Goal: Information Seeking & Learning: Learn about a topic

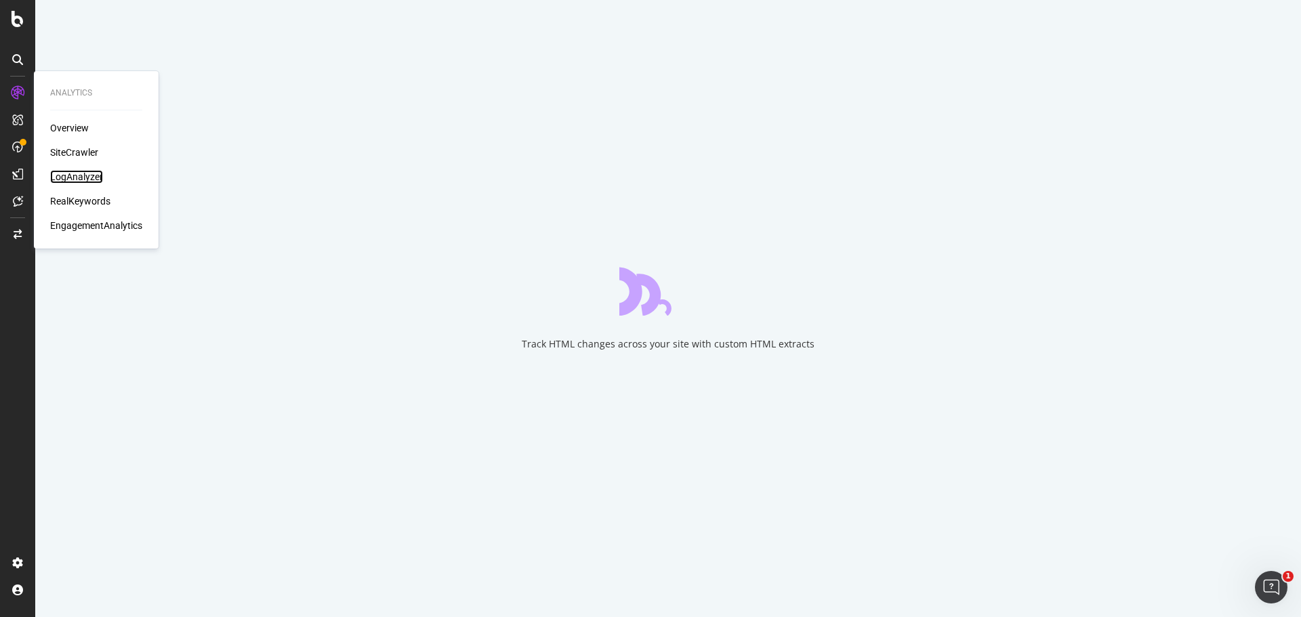
click at [83, 170] on div "LogAnalyzer" at bounding box center [76, 177] width 53 height 14
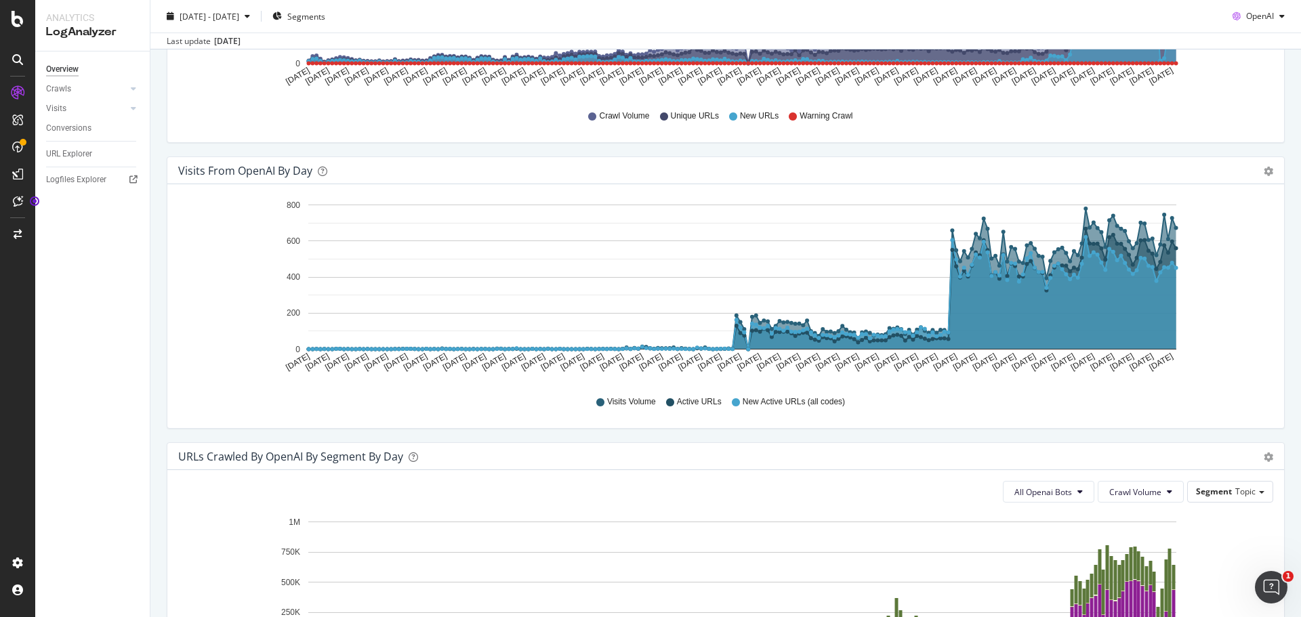
scroll to position [15, 0]
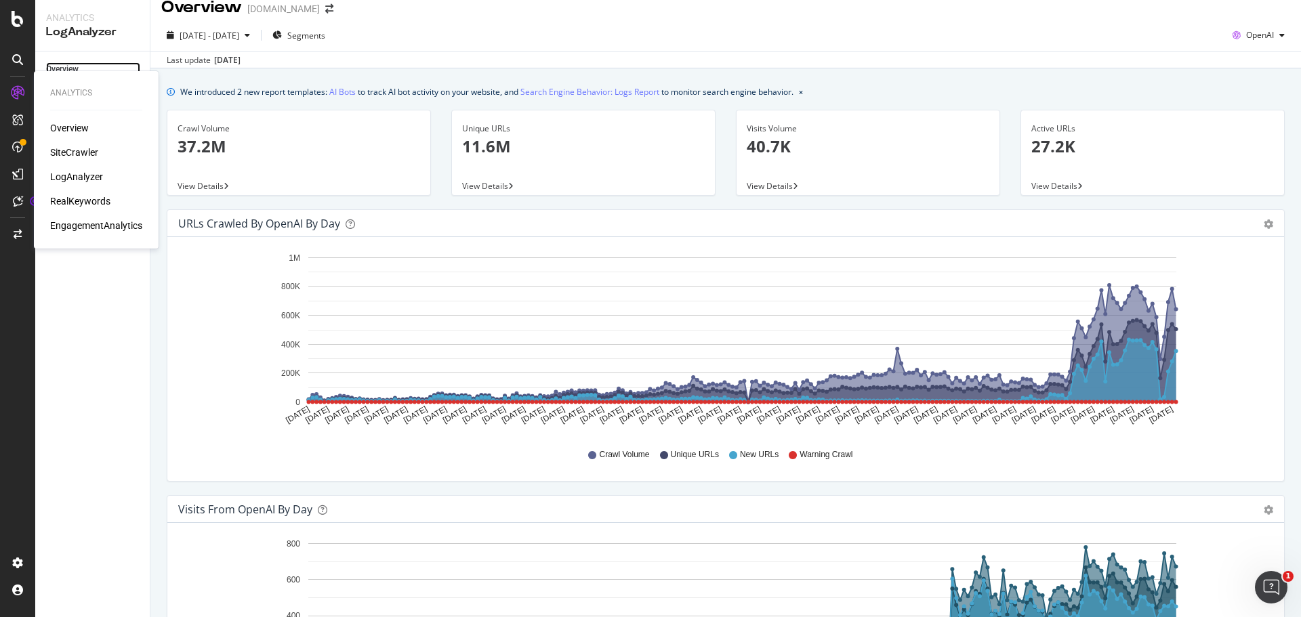
drag, startPoint x: 64, startPoint y: 70, endPoint x: 73, endPoint y: 66, distance: 9.7
click at [64, 70] on div "Overview" at bounding box center [62, 69] width 33 height 14
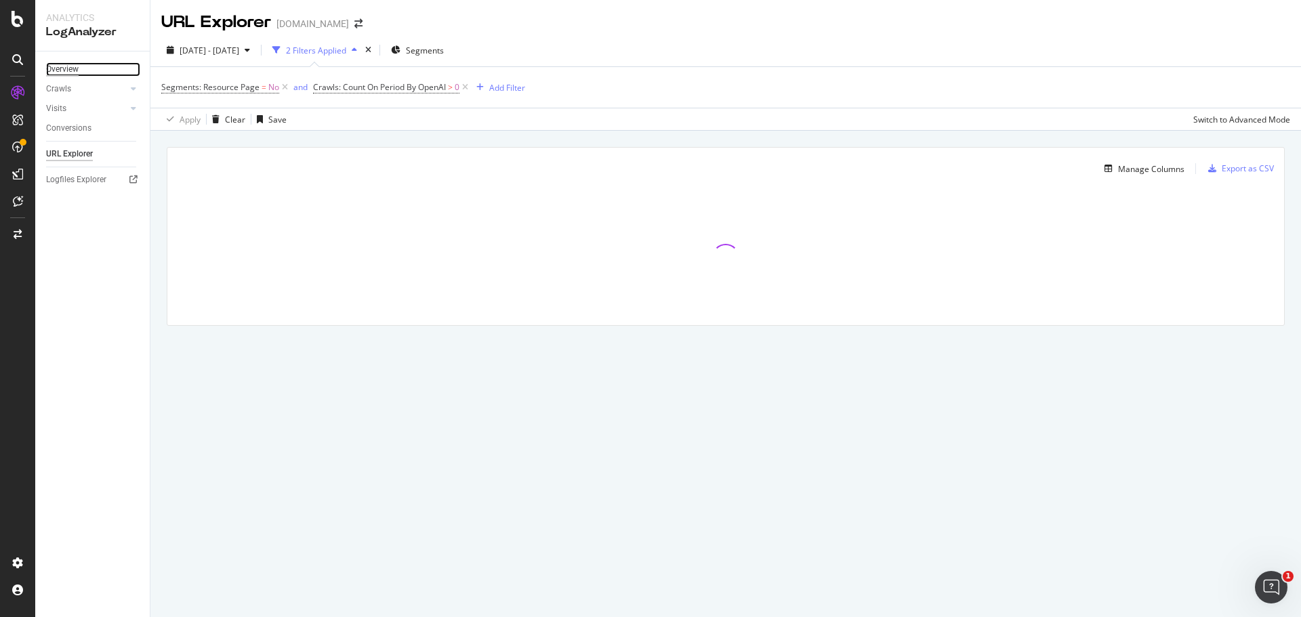
click at [62, 68] on div "Overview" at bounding box center [62, 69] width 33 height 14
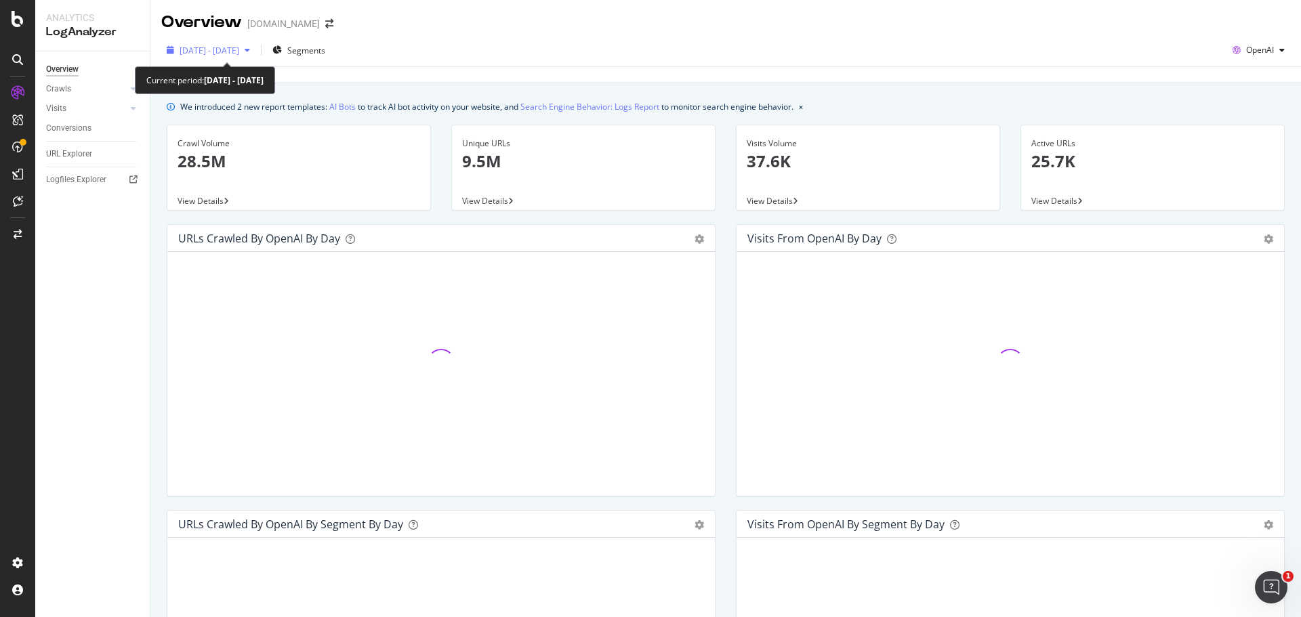
click at [255, 42] on div "[DATE] - [DATE]" at bounding box center [208, 50] width 94 height 20
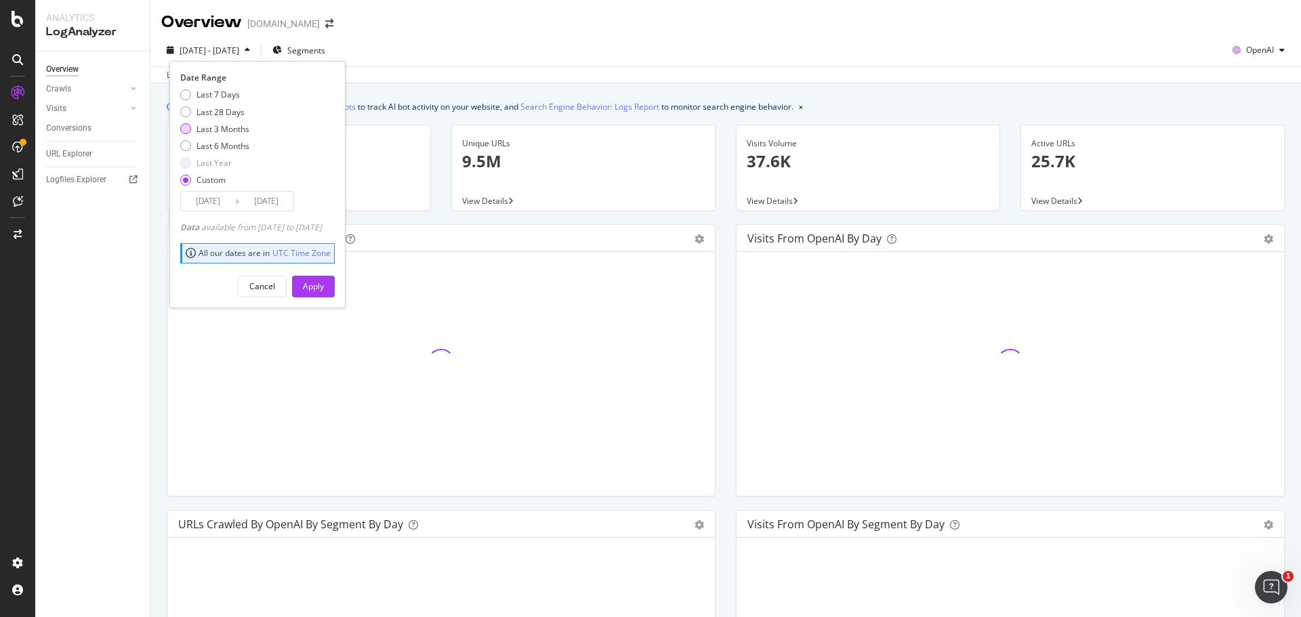
click at [221, 125] on div "Last 3 Months" at bounding box center [222, 129] width 53 height 12
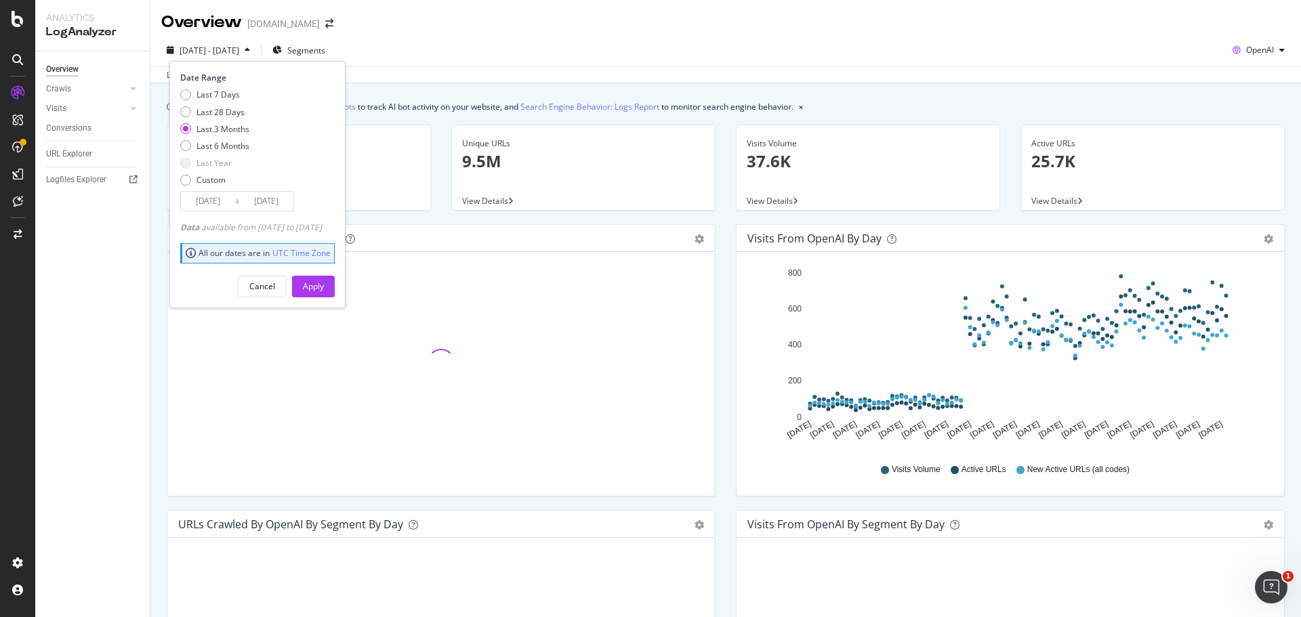
type input "[DATE]"
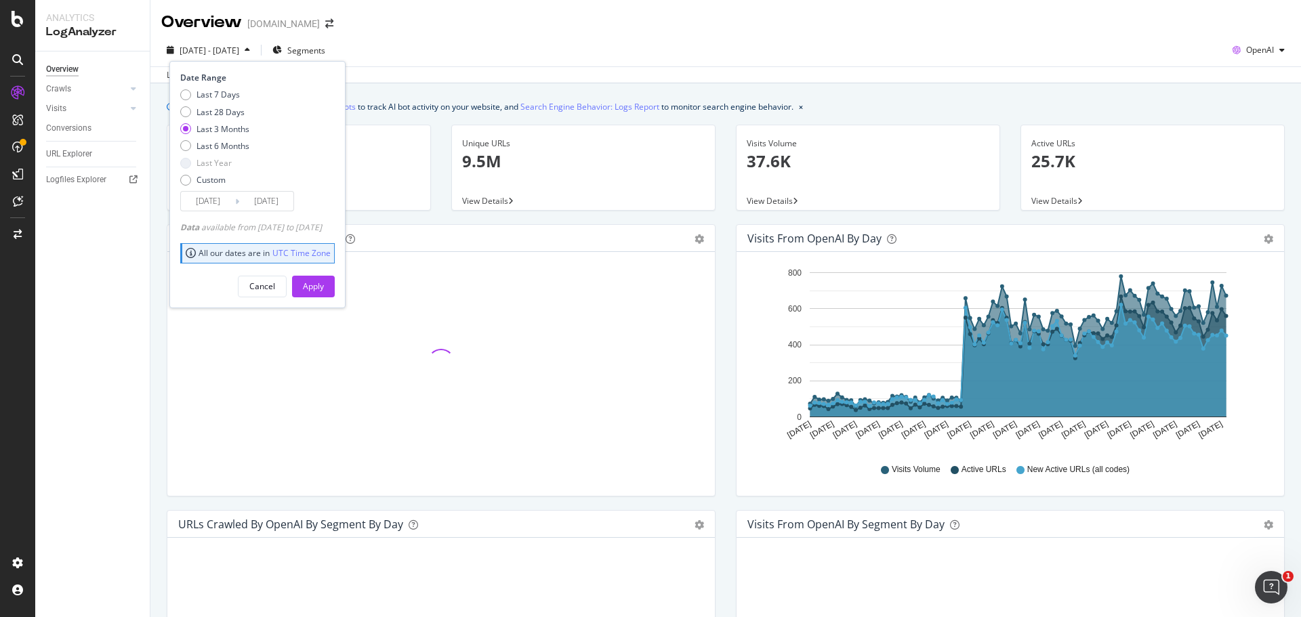
type input "[DATE]"
click at [328, 269] on div "Cancel Apply" at bounding box center [257, 282] width 154 height 32
click at [324, 282] on div "Apply" at bounding box center [313, 286] width 21 height 12
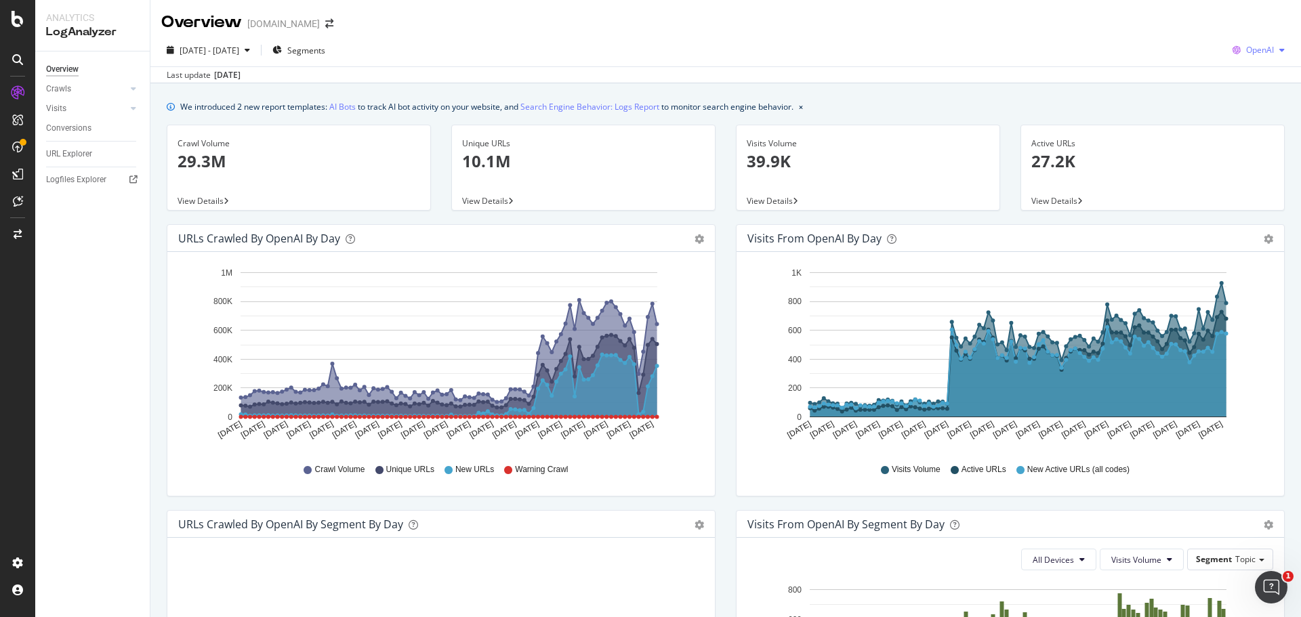
click at [1261, 45] on span "OpenAI" at bounding box center [1260, 50] width 28 height 12
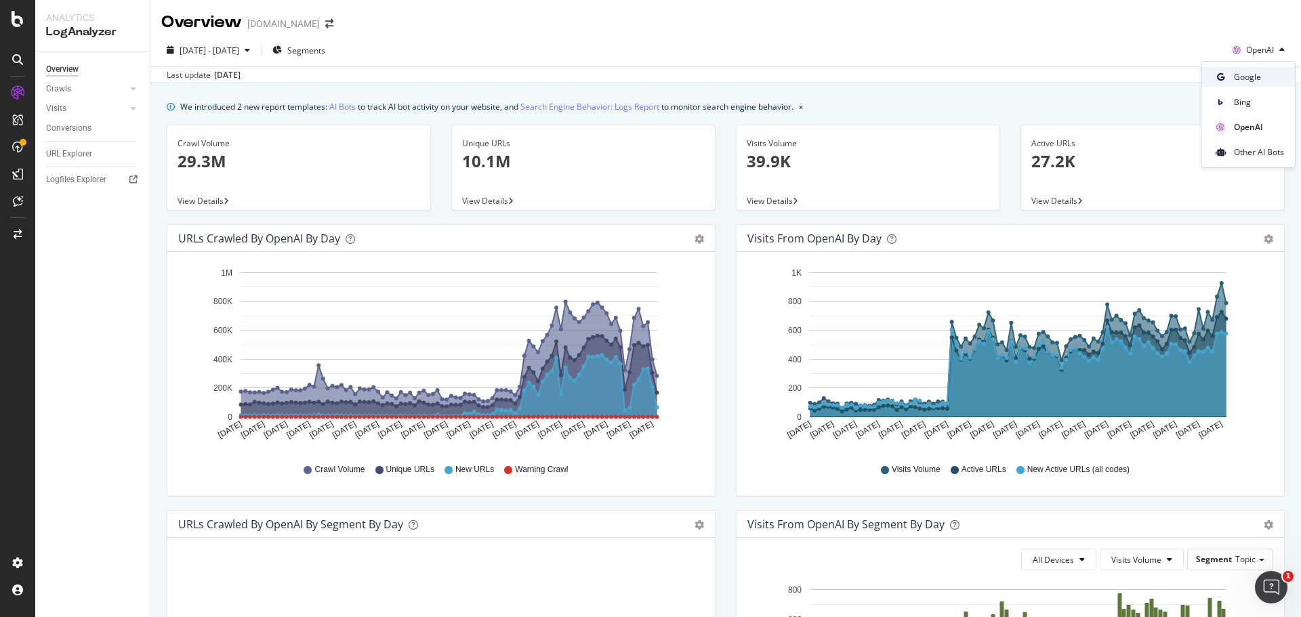
click at [1238, 71] on span "Google" at bounding box center [1259, 77] width 50 height 12
